Goal: Information Seeking & Learning: Understand process/instructions

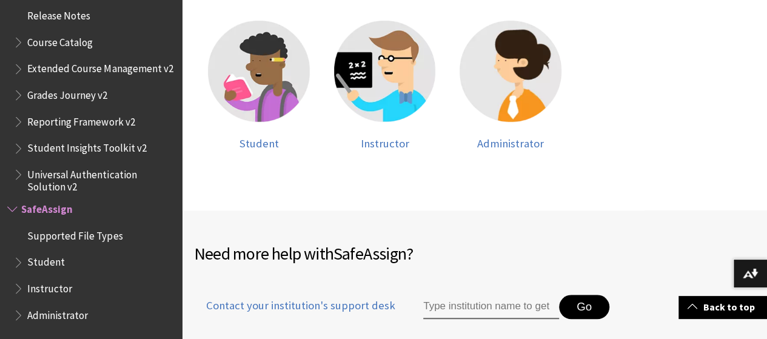
scroll to position [324, 0]
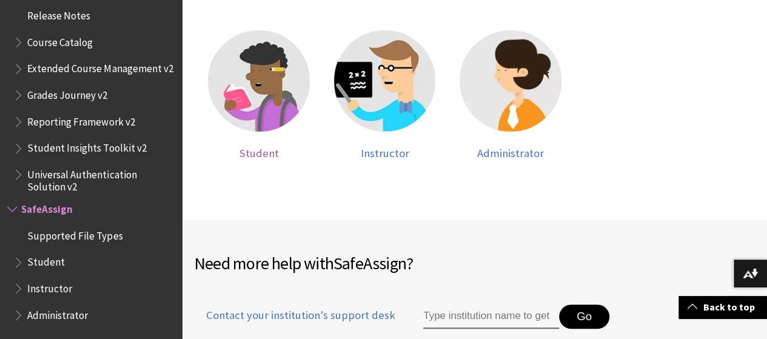
click at [296, 73] on img at bounding box center [259, 81] width 102 height 102
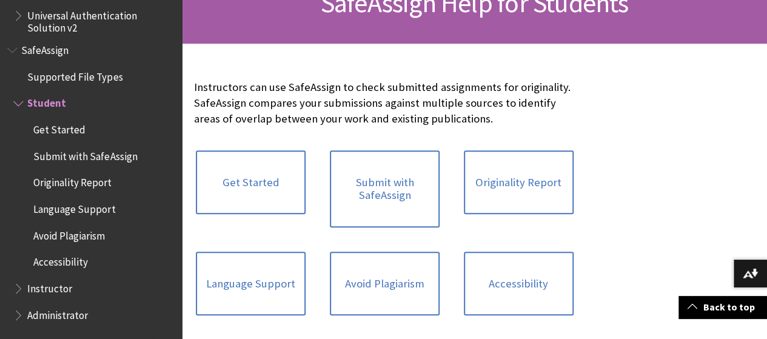
scroll to position [207, 0]
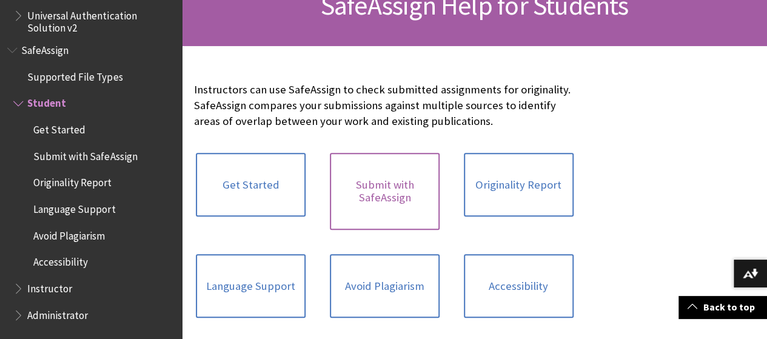
click at [330, 196] on link "Submit with SafeAssign" at bounding box center [385, 191] width 110 height 77
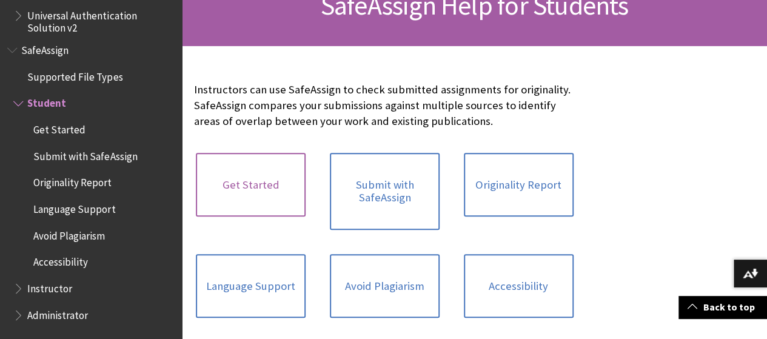
click at [246, 189] on link "Get Started" at bounding box center [251, 185] width 110 height 64
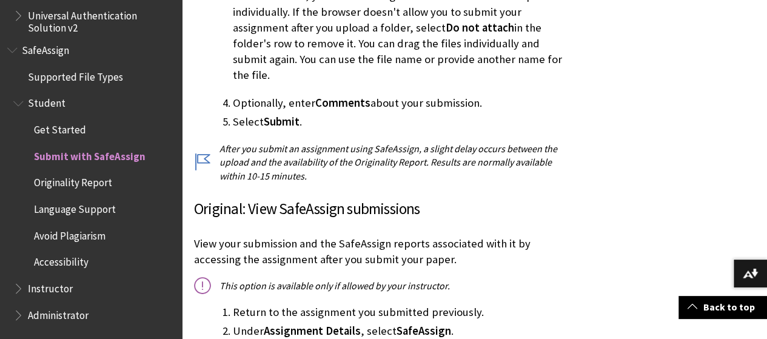
scroll to position [1088, 0]
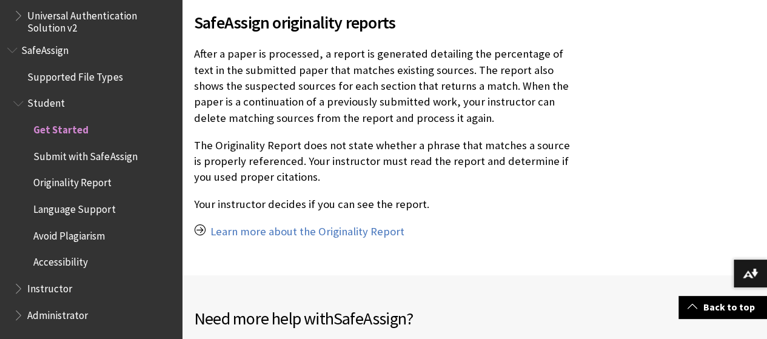
scroll to position [1073, 0]
